Goal: Use online tool/utility: Utilize a website feature to perform a specific function

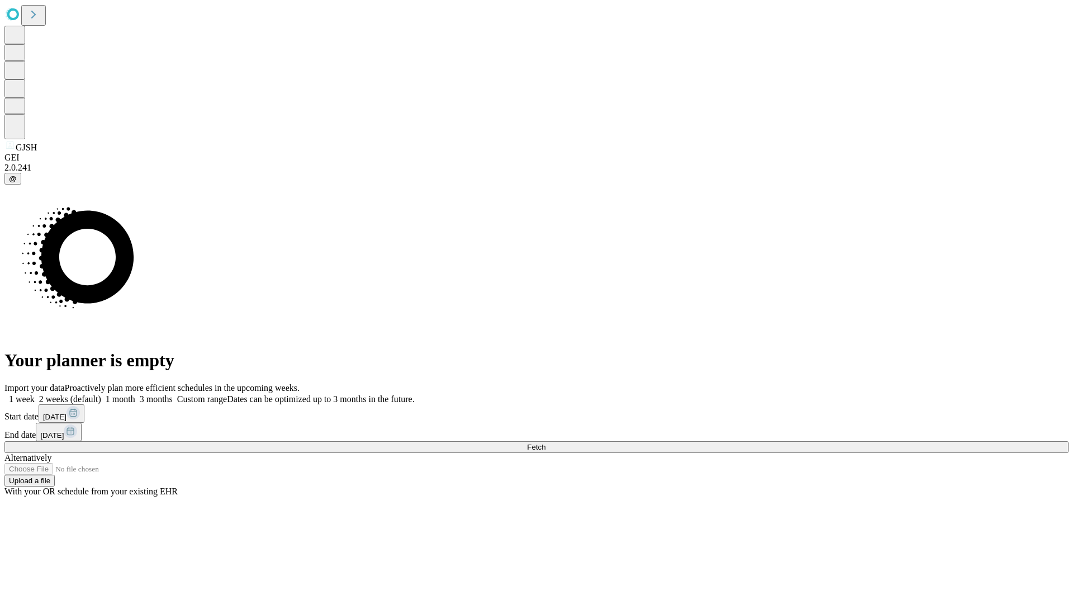
click at [545, 443] on span "Fetch" at bounding box center [536, 447] width 18 height 8
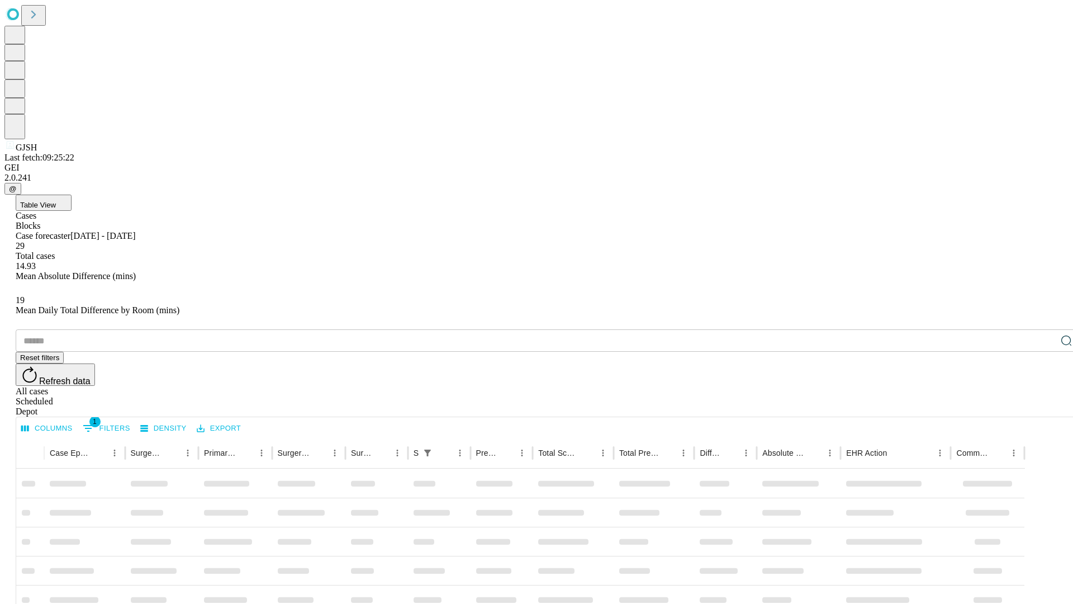
click at [56, 201] on span "Table View" at bounding box center [38, 205] width 36 height 8
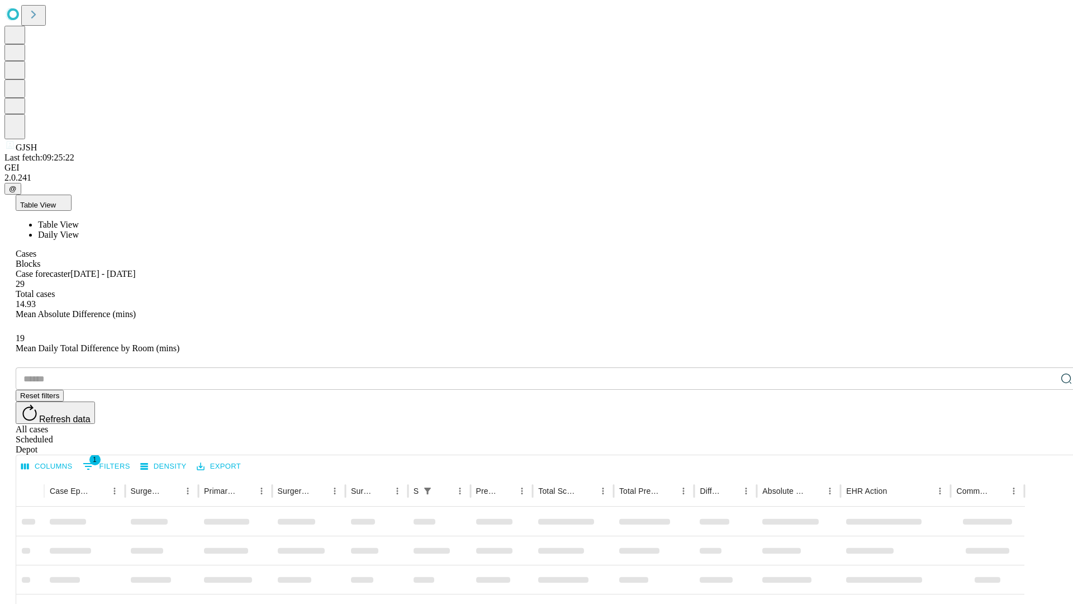
click at [79, 230] on span "Daily View" at bounding box center [58, 235] width 41 height 10
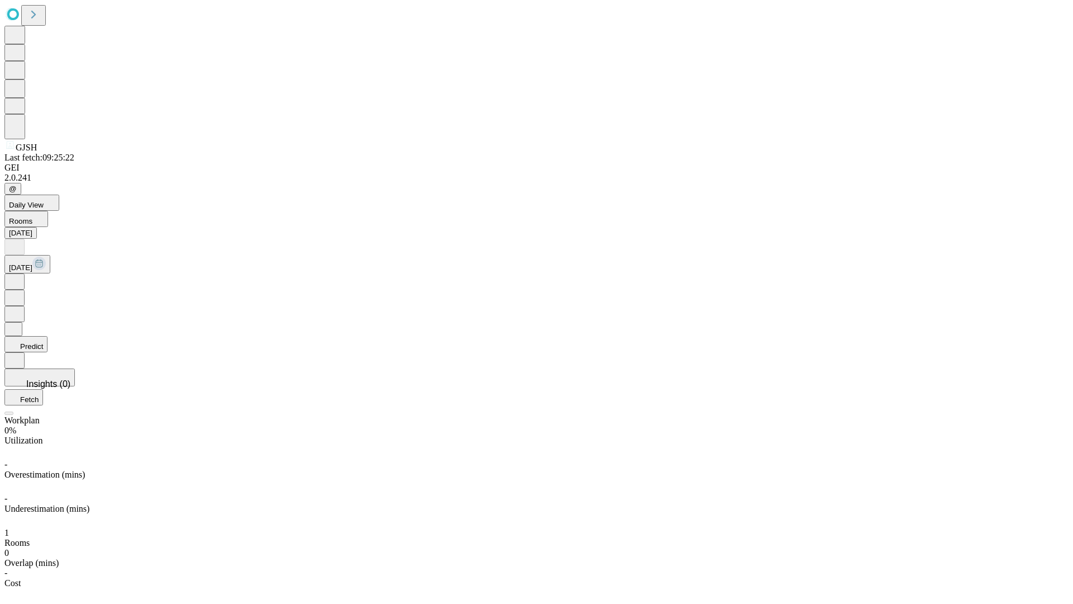
click at [48, 336] on button "Predict" at bounding box center [25, 344] width 43 height 16
